Goal: Check status

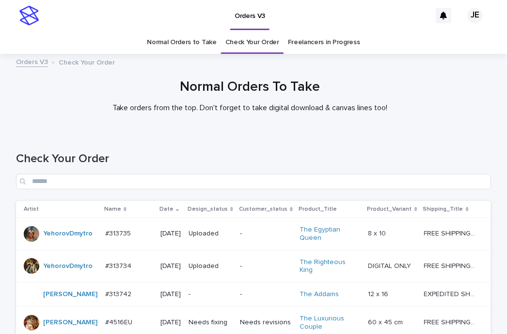
click at [209, 122] on div at bounding box center [250, 95] width 500 height 73
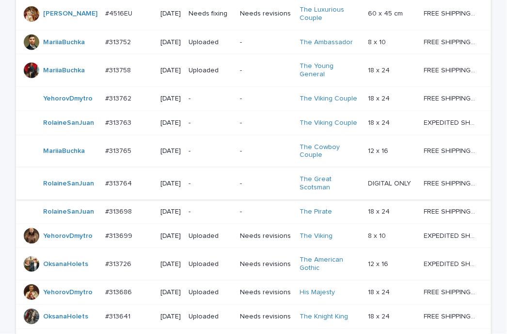
scroll to position [436, 0]
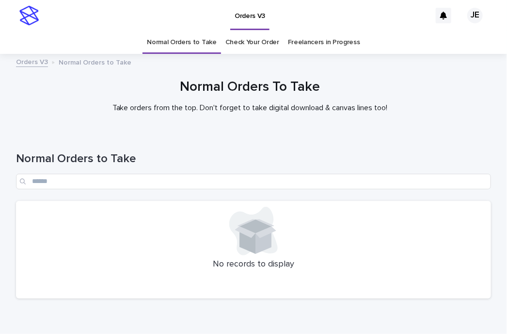
click at [101, 295] on div "No records to display" at bounding box center [253, 250] width 475 height 98
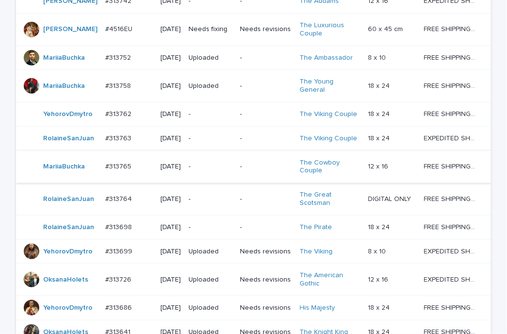
scroll to position [291, 0]
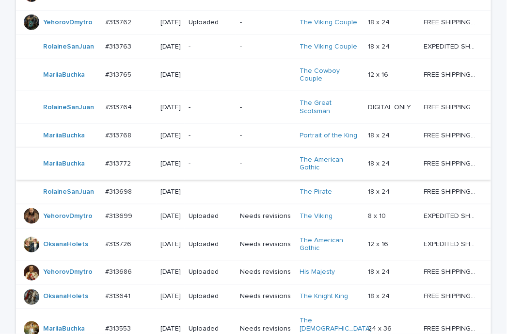
scroll to position [388, 0]
